Goal: Task Accomplishment & Management: Use online tool/utility

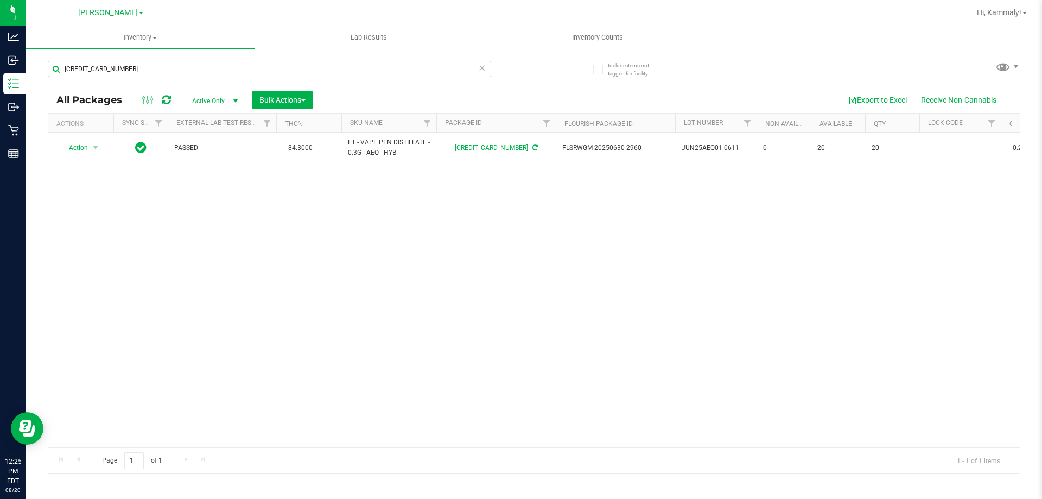
click at [157, 68] on input "[CREDIT_CARD_NUMBER]" at bounding box center [269, 69] width 443 height 16
type input "2062608318021232"
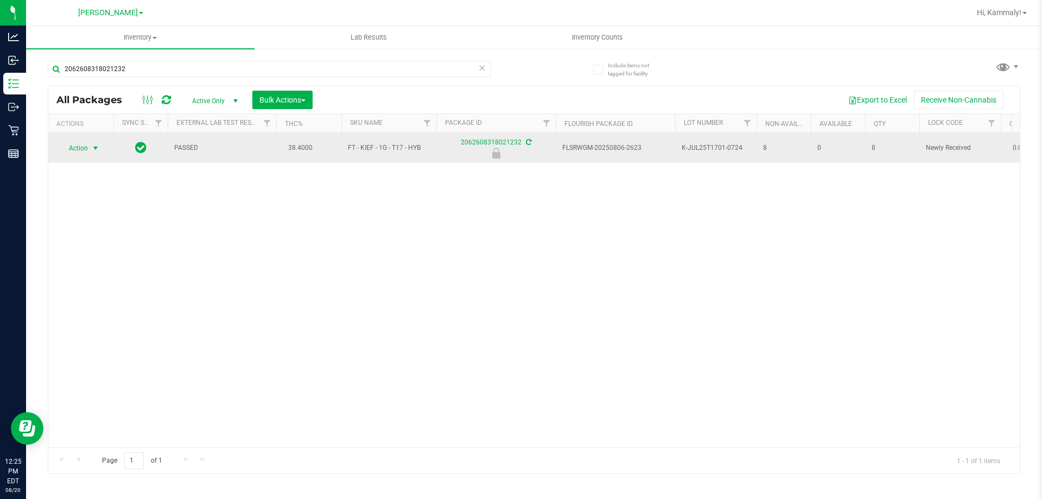
click at [81, 147] on span "Action" at bounding box center [73, 148] width 29 height 15
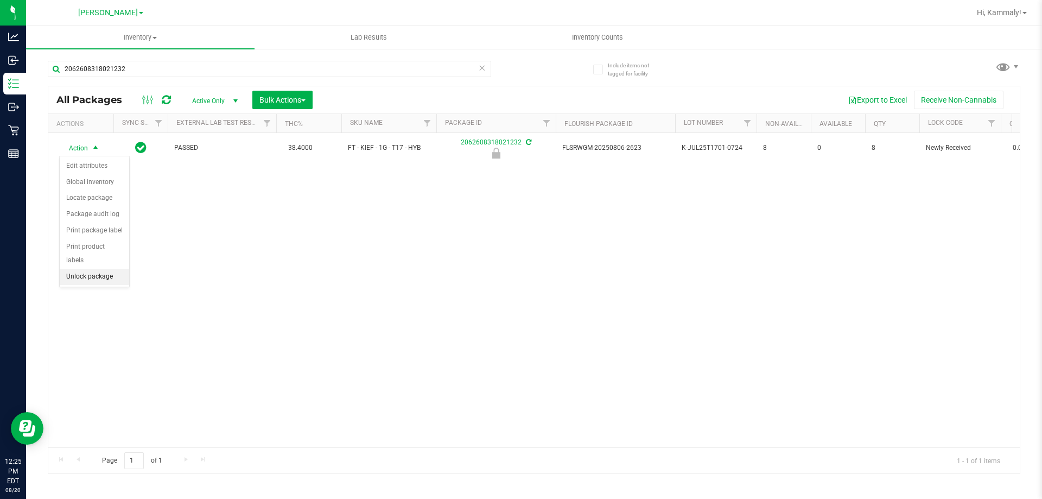
click at [98, 269] on li "Unlock package" at bounding box center [94, 277] width 69 height 16
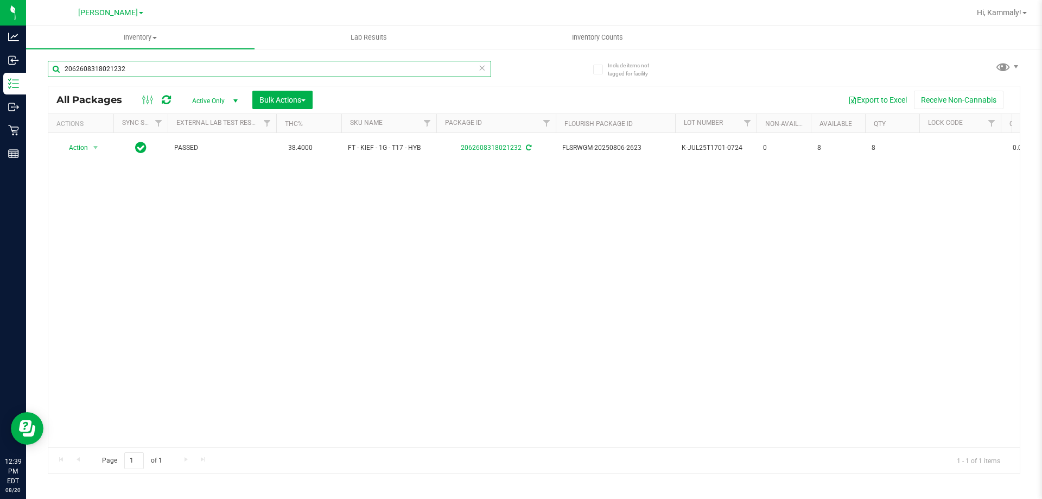
click at [163, 69] on input "2062608318021232" at bounding box center [269, 69] width 443 height 16
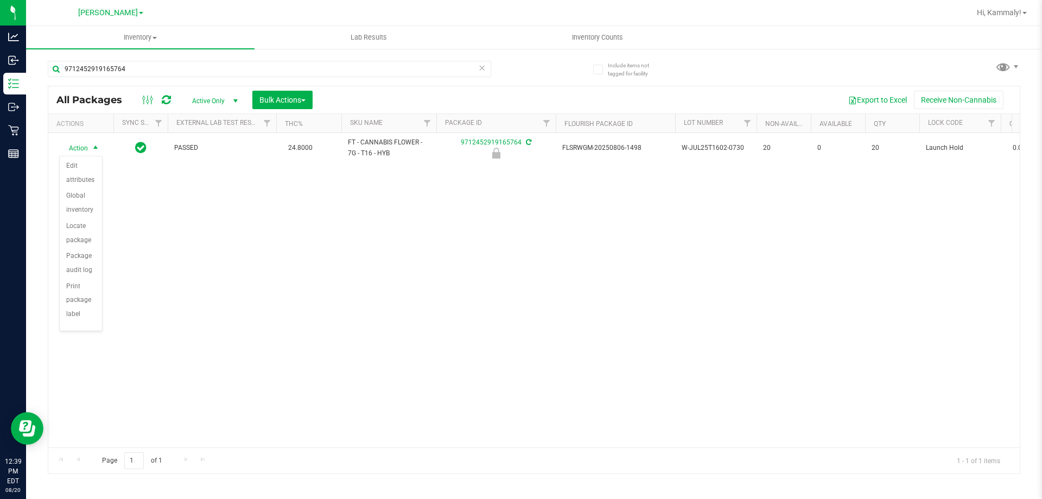
click at [402, 252] on div "Action Action Edit attributes Global inventory Locate package Package audit log…" at bounding box center [533, 290] width 971 height 314
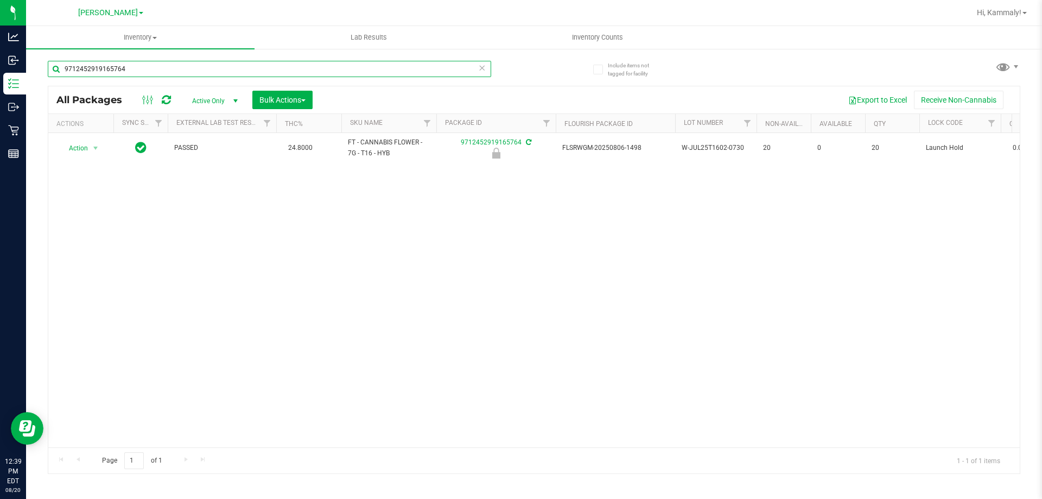
click at [236, 66] on input "9712452919165764" at bounding box center [269, 69] width 443 height 16
click at [188, 72] on input "9712452919165764" at bounding box center [269, 69] width 443 height 16
type input "7959605107036577"
